Goal: Task Accomplishment & Management: Use online tool/utility

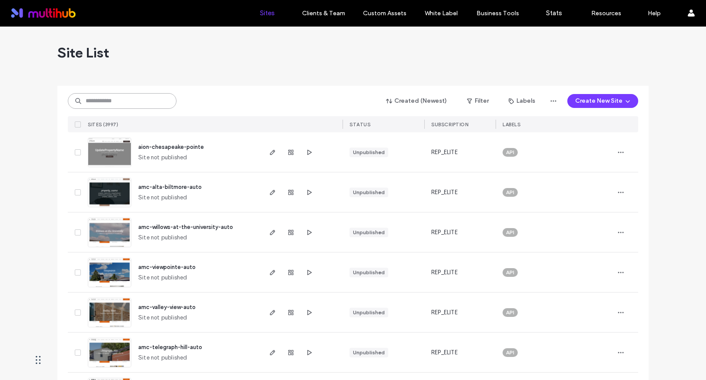
click at [133, 96] on input at bounding box center [122, 101] width 109 height 16
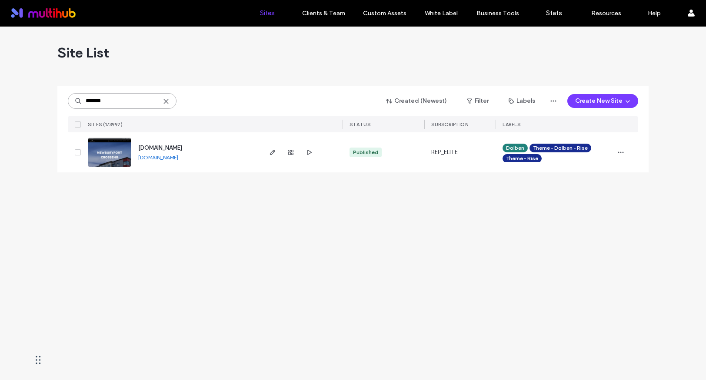
type input "*******"
click at [173, 156] on link "[DOMAIN_NAME]" at bounding box center [158, 157] width 40 height 7
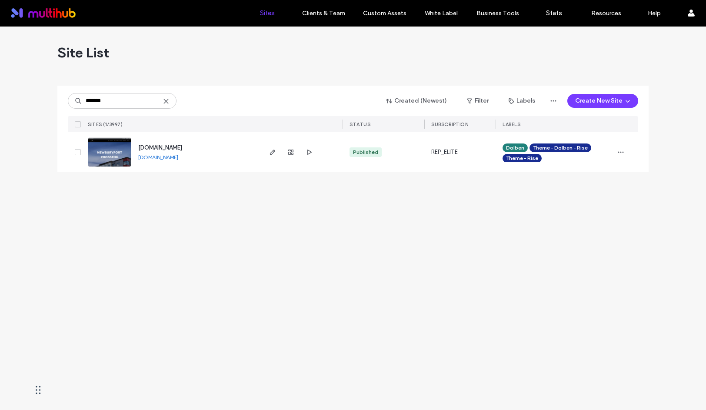
click at [178, 157] on link "[DOMAIN_NAME]" at bounding box center [158, 157] width 40 height 7
click at [273, 153] on use "button" at bounding box center [272, 152] width 5 height 5
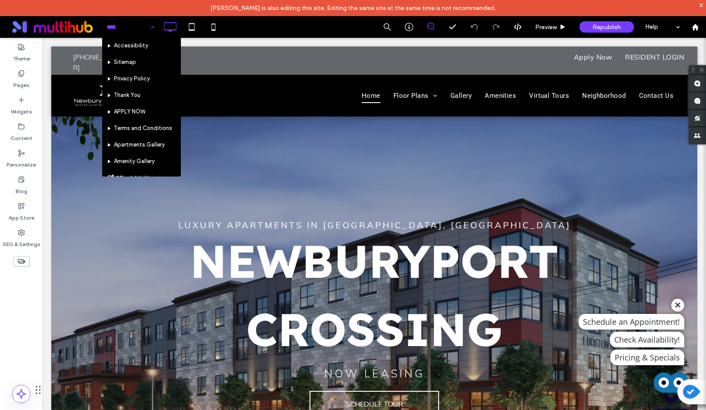
scroll to position [180, 0]
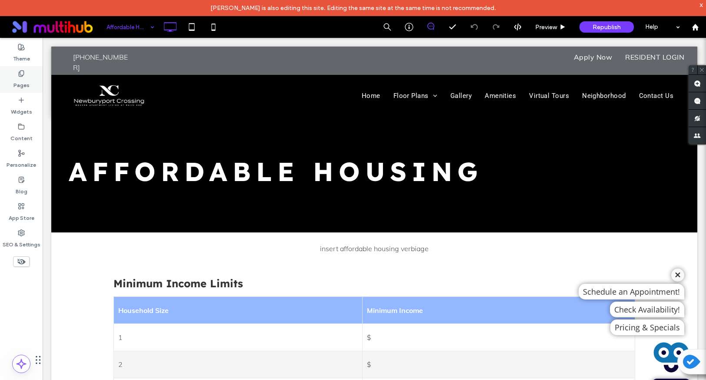
click at [23, 90] on div "Pages" at bounding box center [21, 79] width 43 height 27
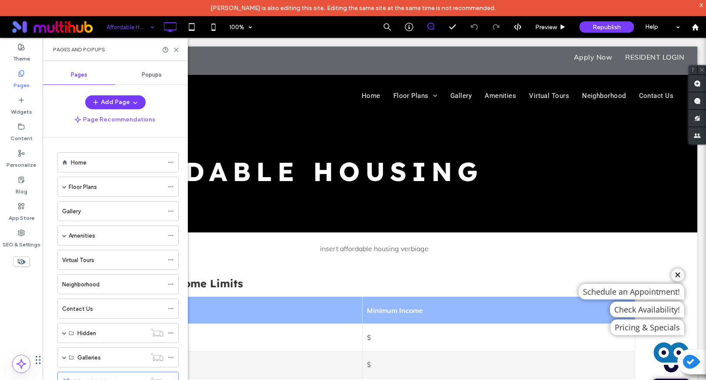
scroll to position [18, 0]
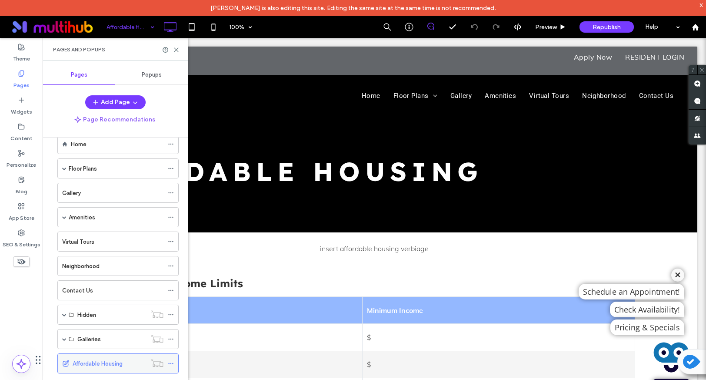
click at [174, 360] on div at bounding box center [173, 363] width 10 height 13
click at [169, 363] on use at bounding box center [170, 363] width 5 height 1
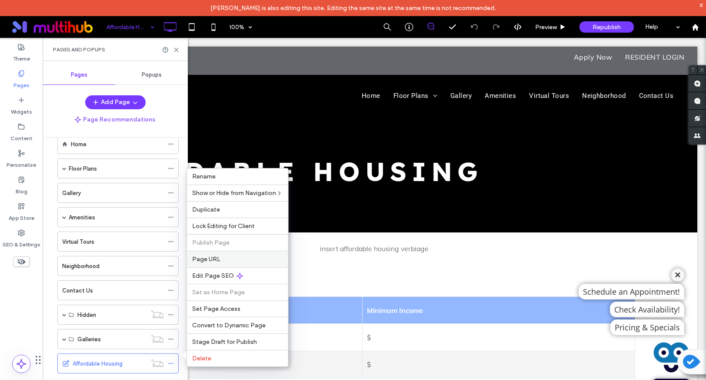
click at [240, 260] on label "Page URL" at bounding box center [237, 258] width 91 height 7
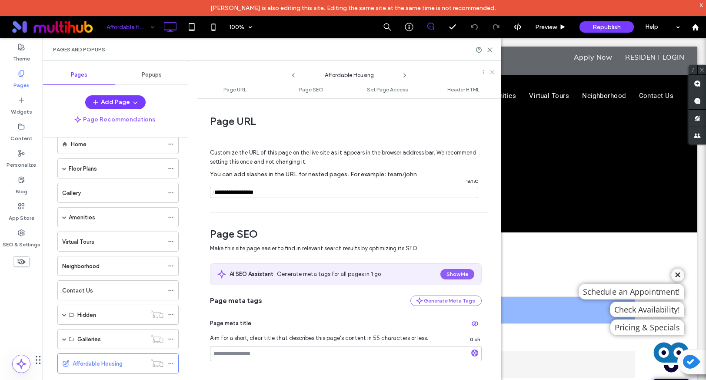
drag, startPoint x: 282, startPoint y: 194, endPoint x: 209, endPoint y: 194, distance: 73.0
click at [209, 194] on div "Page URL Customize the URL of this page on the live site as it appears in the b…" at bounding box center [349, 246] width 304 height 289
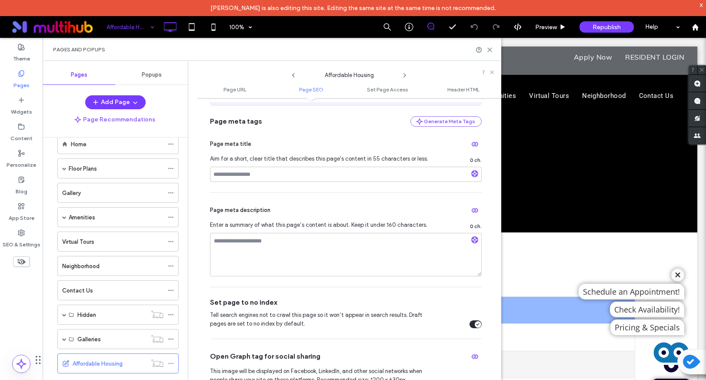
scroll to position [0, 0]
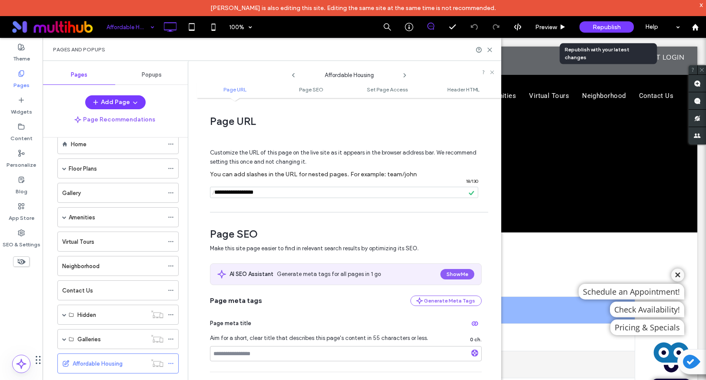
click at [601, 27] on span "Republish" at bounding box center [607, 26] width 28 height 7
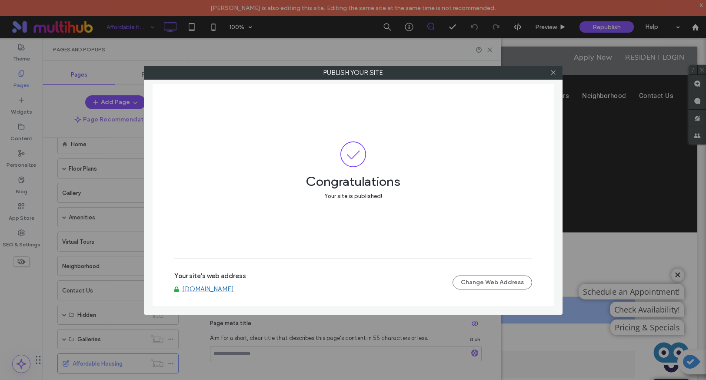
click at [234, 289] on link "[DOMAIN_NAME]" at bounding box center [208, 289] width 52 height 8
click at [552, 70] on icon at bounding box center [553, 72] width 7 height 7
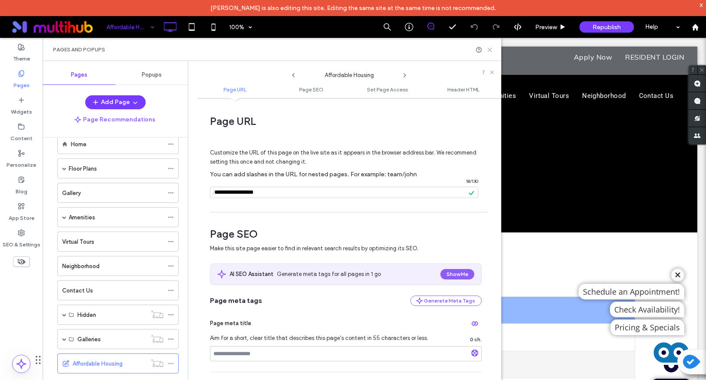
click at [490, 49] on use at bounding box center [490, 50] width 4 height 4
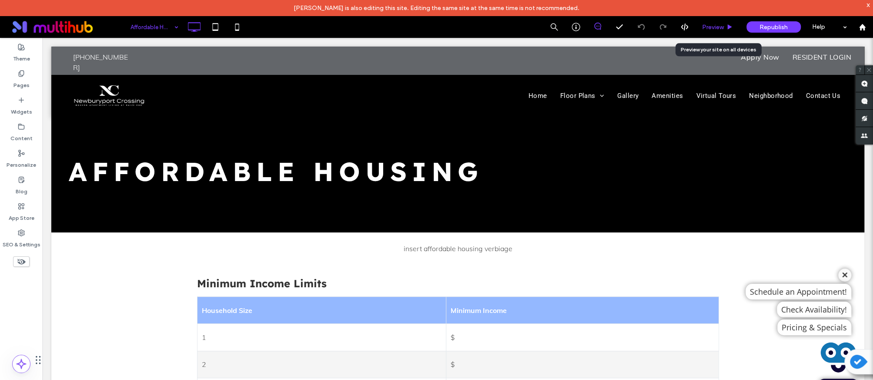
click at [698, 21] on div "Preview" at bounding box center [717, 27] width 44 height 22
click at [706, 28] on span "Preview" at bounding box center [713, 26] width 22 height 7
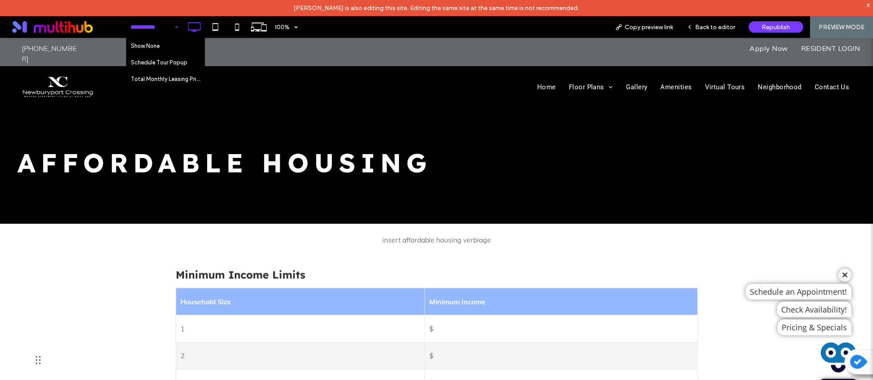
click at [64, 24] on span at bounding box center [66, 26] width 119 height 17
